Goal: Transaction & Acquisition: Subscribe to service/newsletter

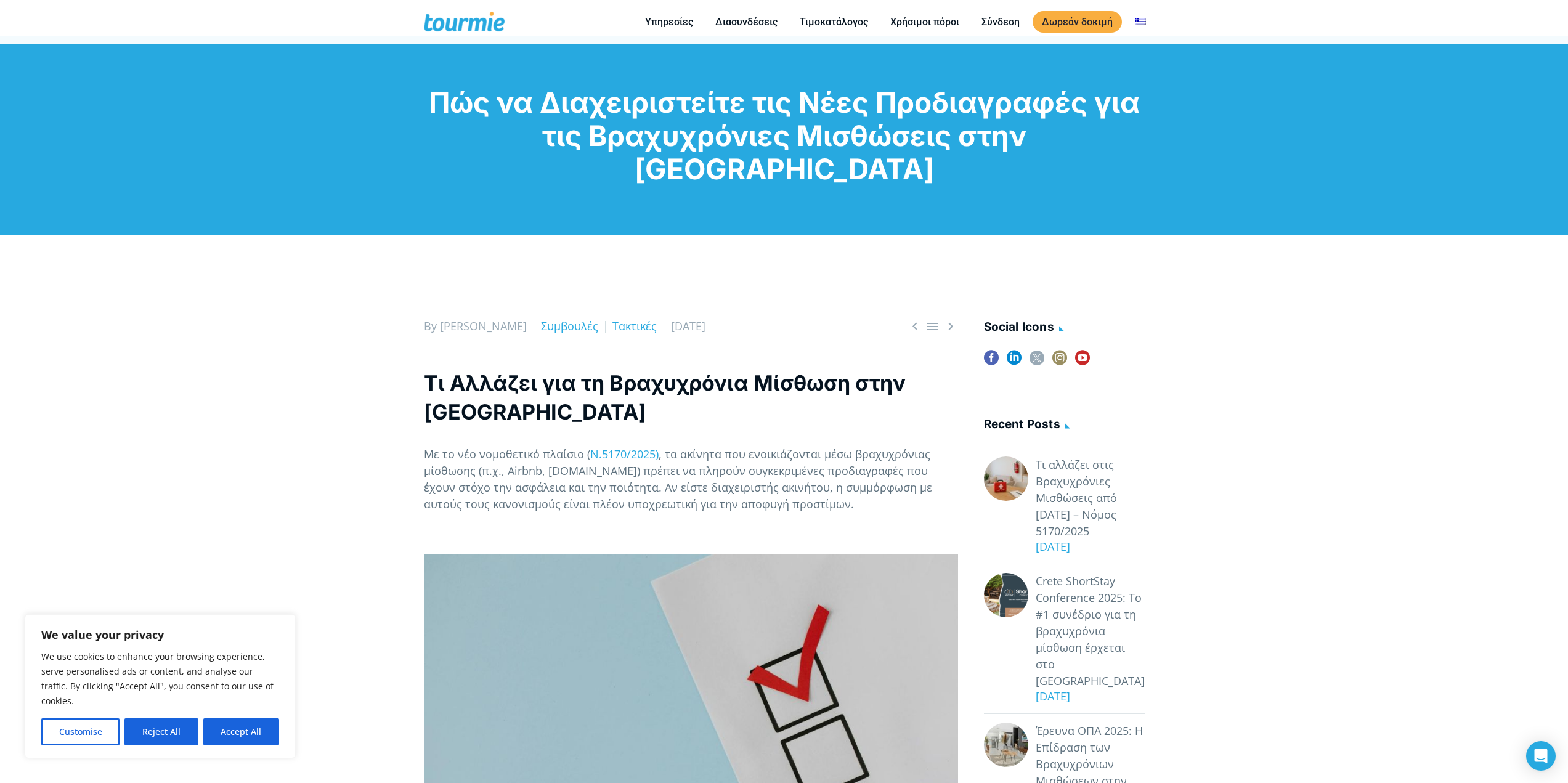
scroll to position [70, 0]
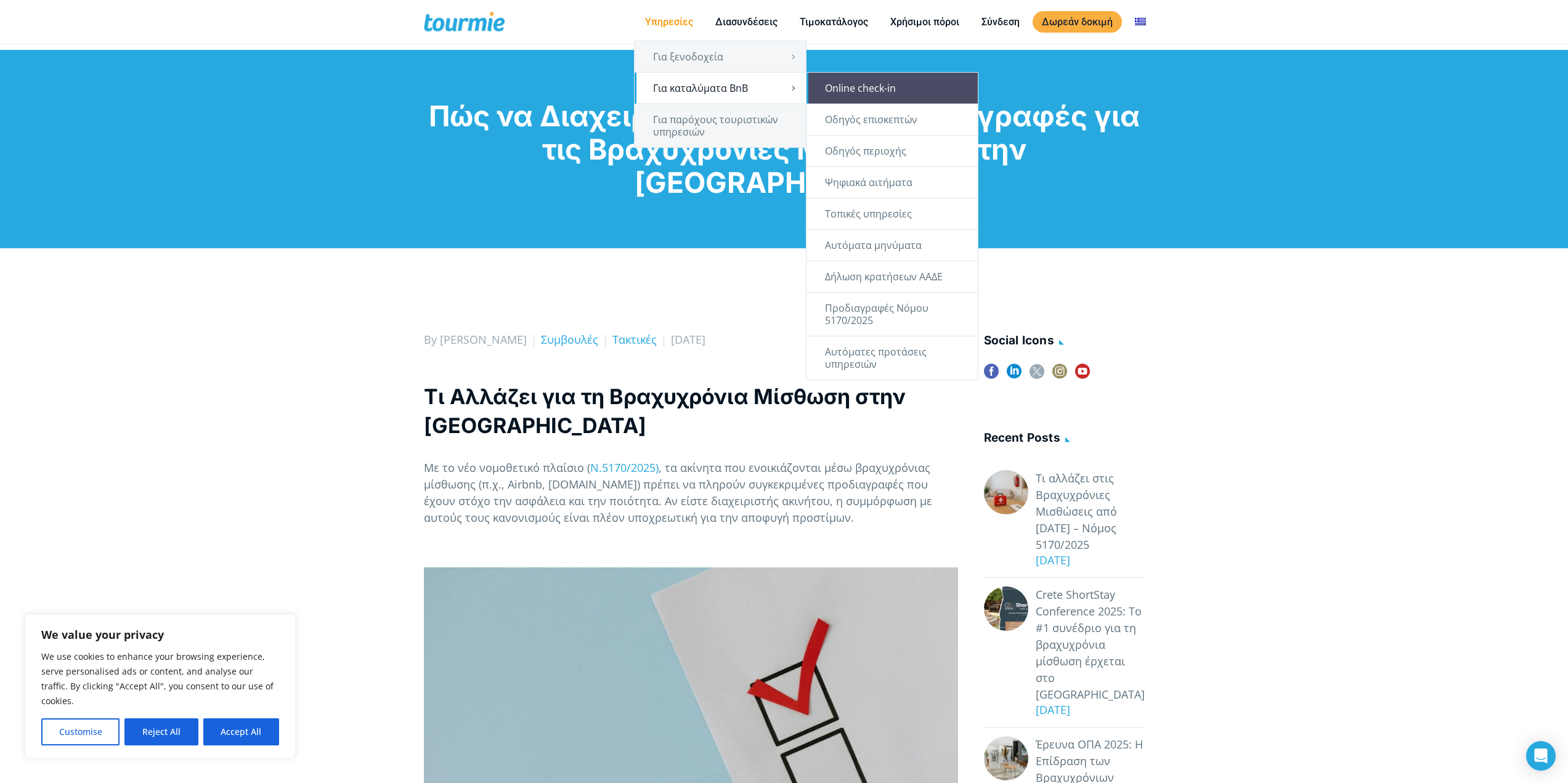
click at [862, 89] on link "Online check-in" at bounding box center [892, 88] width 171 height 31
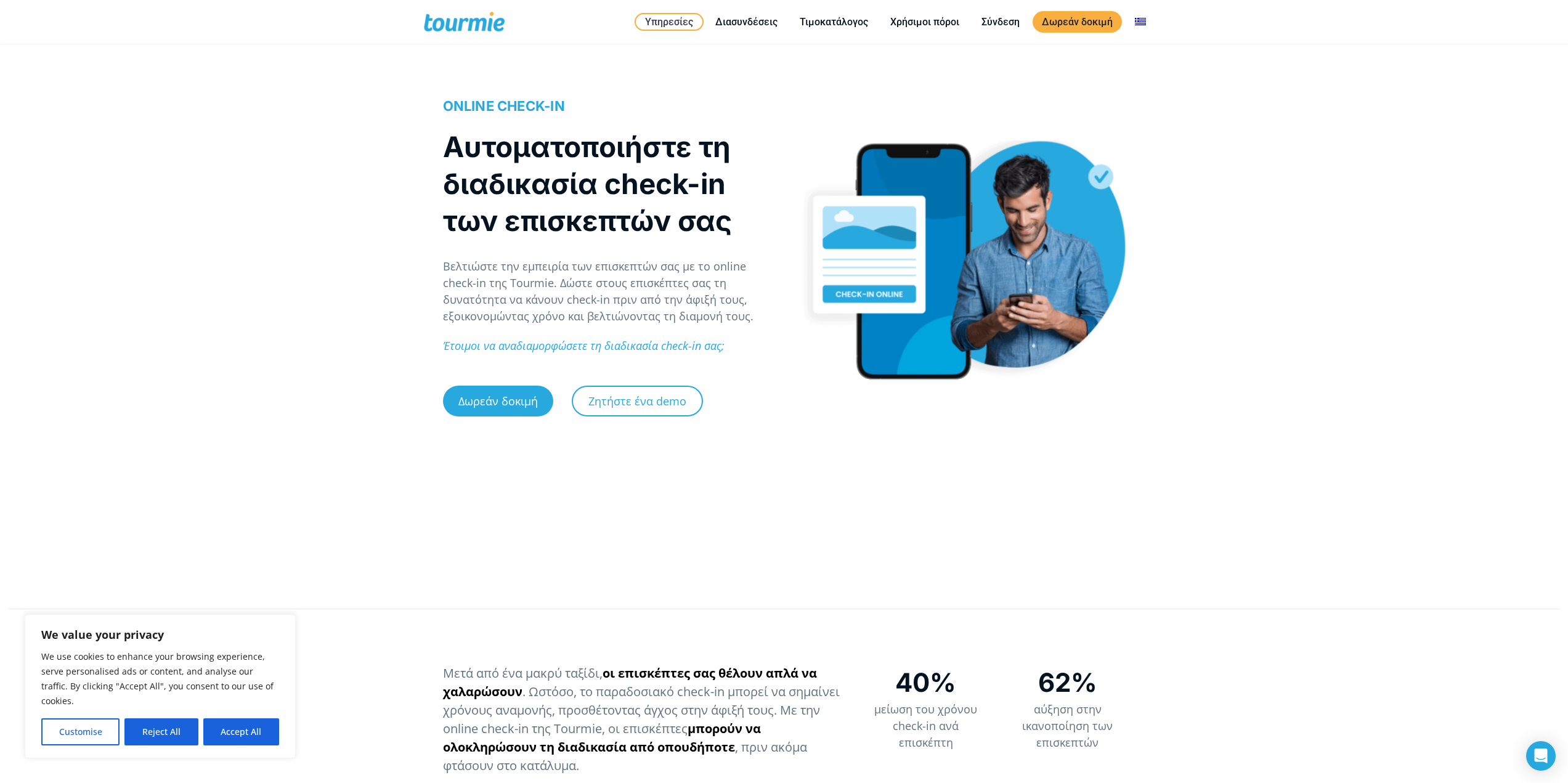
scroll to position [123, 0]
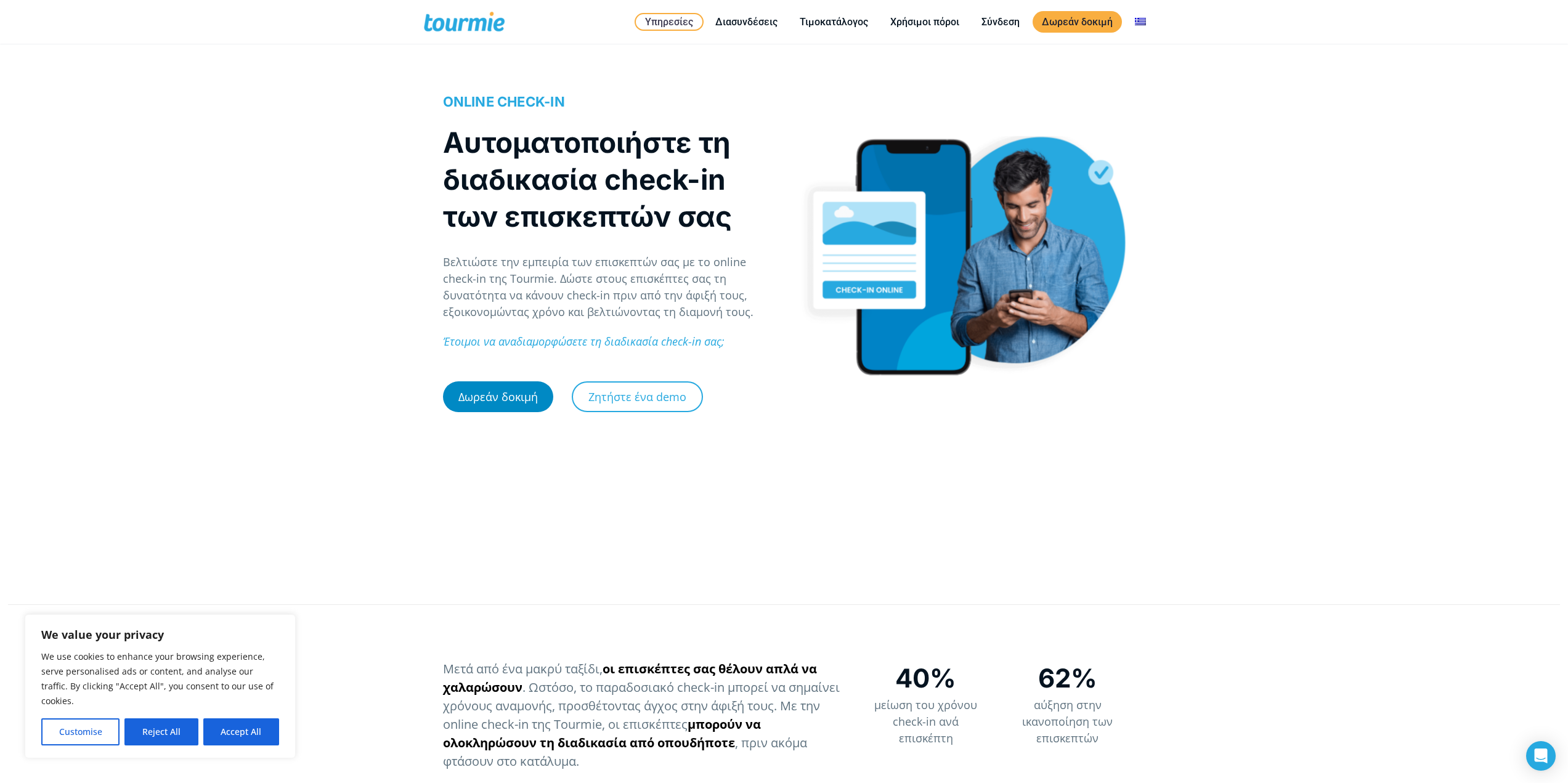
click at [501, 403] on link "Δωρεάν δοκιμή" at bounding box center [498, 396] width 110 height 31
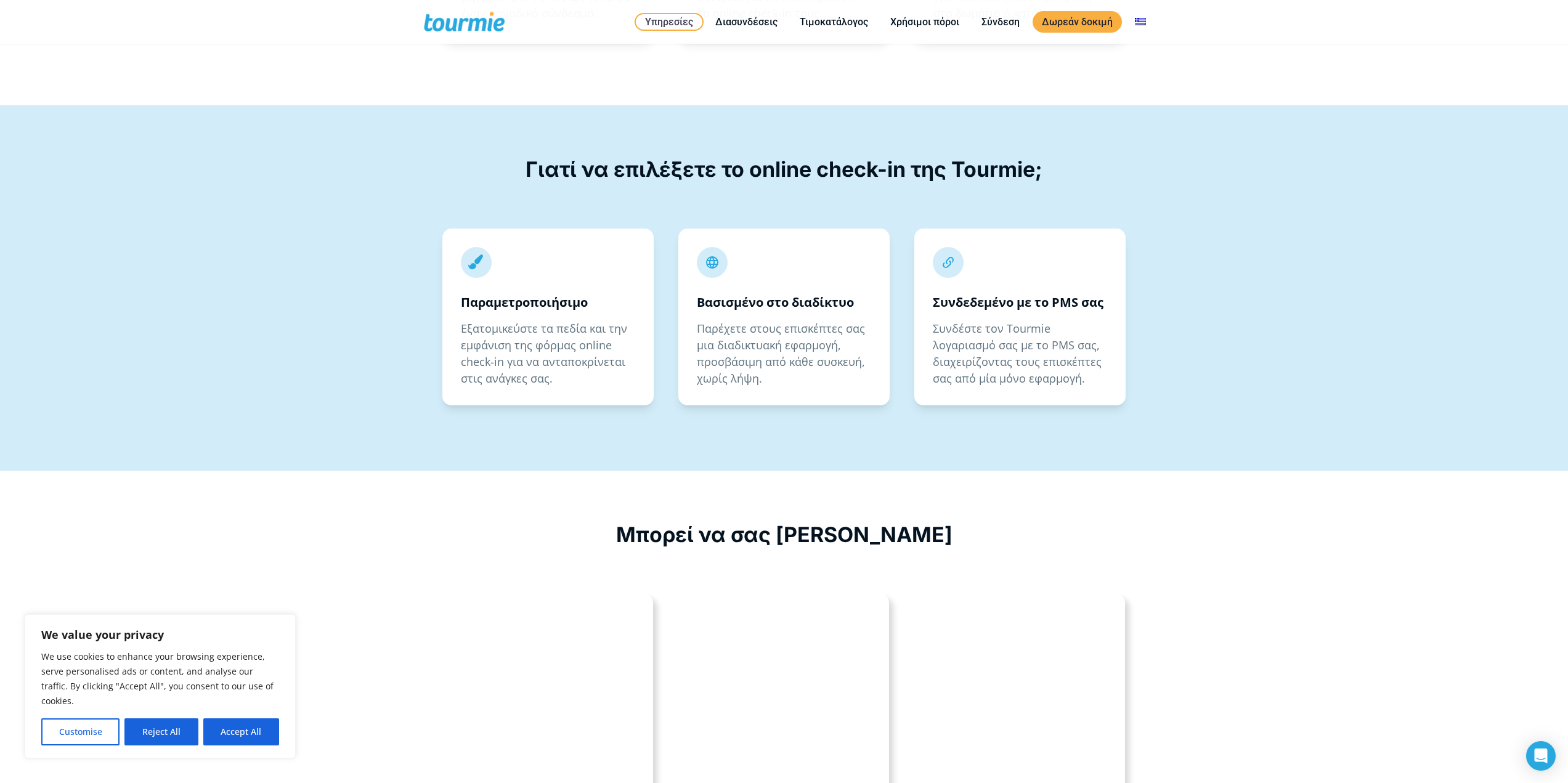
scroll to position [2455, 0]
